Goal: Transaction & Acquisition: Subscribe to service/newsletter

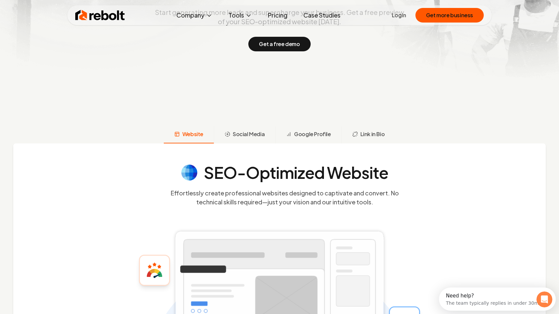
scroll to position [169, 0]
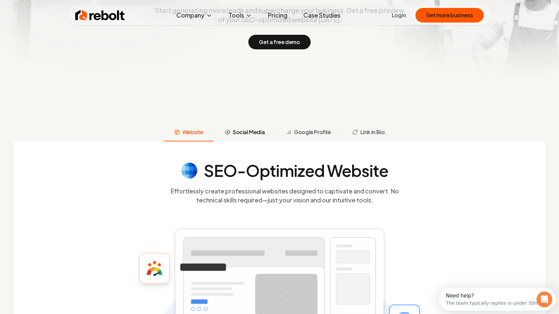
click at [246, 130] on span "Social Media" at bounding box center [249, 132] width 32 height 8
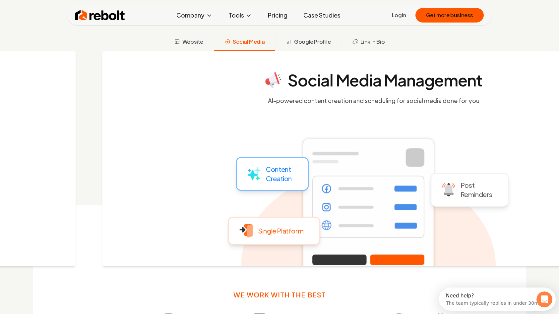
scroll to position [261, 0]
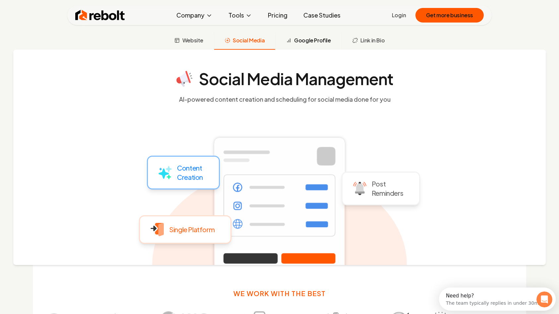
click at [305, 44] on span "Google Profile" at bounding box center [312, 40] width 36 height 8
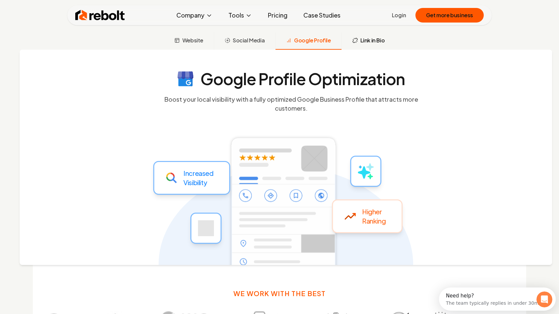
click at [363, 39] on span "Link in Bio" at bounding box center [373, 40] width 25 height 8
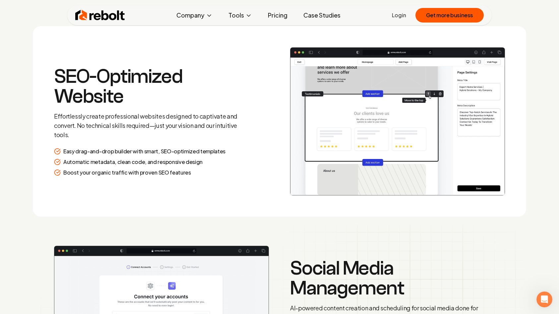
scroll to position [924, 0]
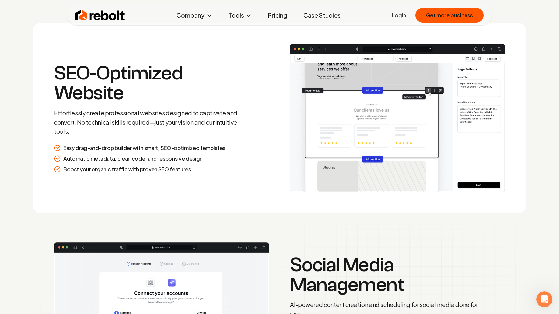
click at [283, 15] on link "Pricing" at bounding box center [278, 15] width 30 height 13
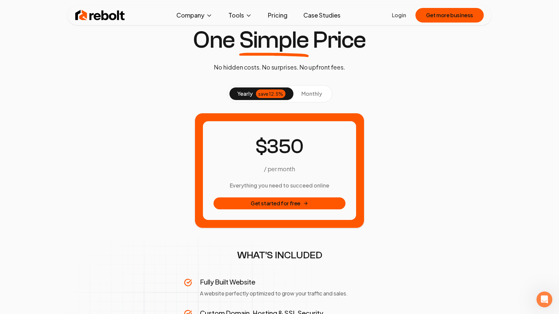
scroll to position [33, 0]
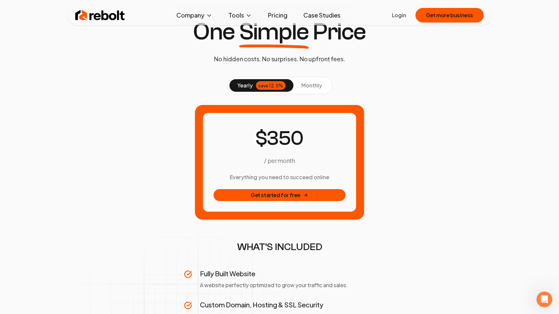
click at [312, 86] on span "monthly" at bounding box center [312, 85] width 21 height 7
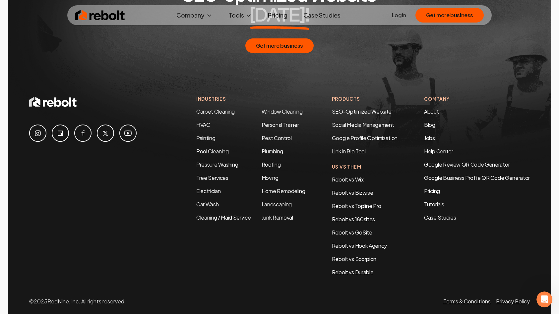
scroll to position [1222, 0]
click at [356, 215] on link "Rebolt vs 180sites" at bounding box center [353, 218] width 43 height 7
